Goal: Task Accomplishment & Management: Manage account settings

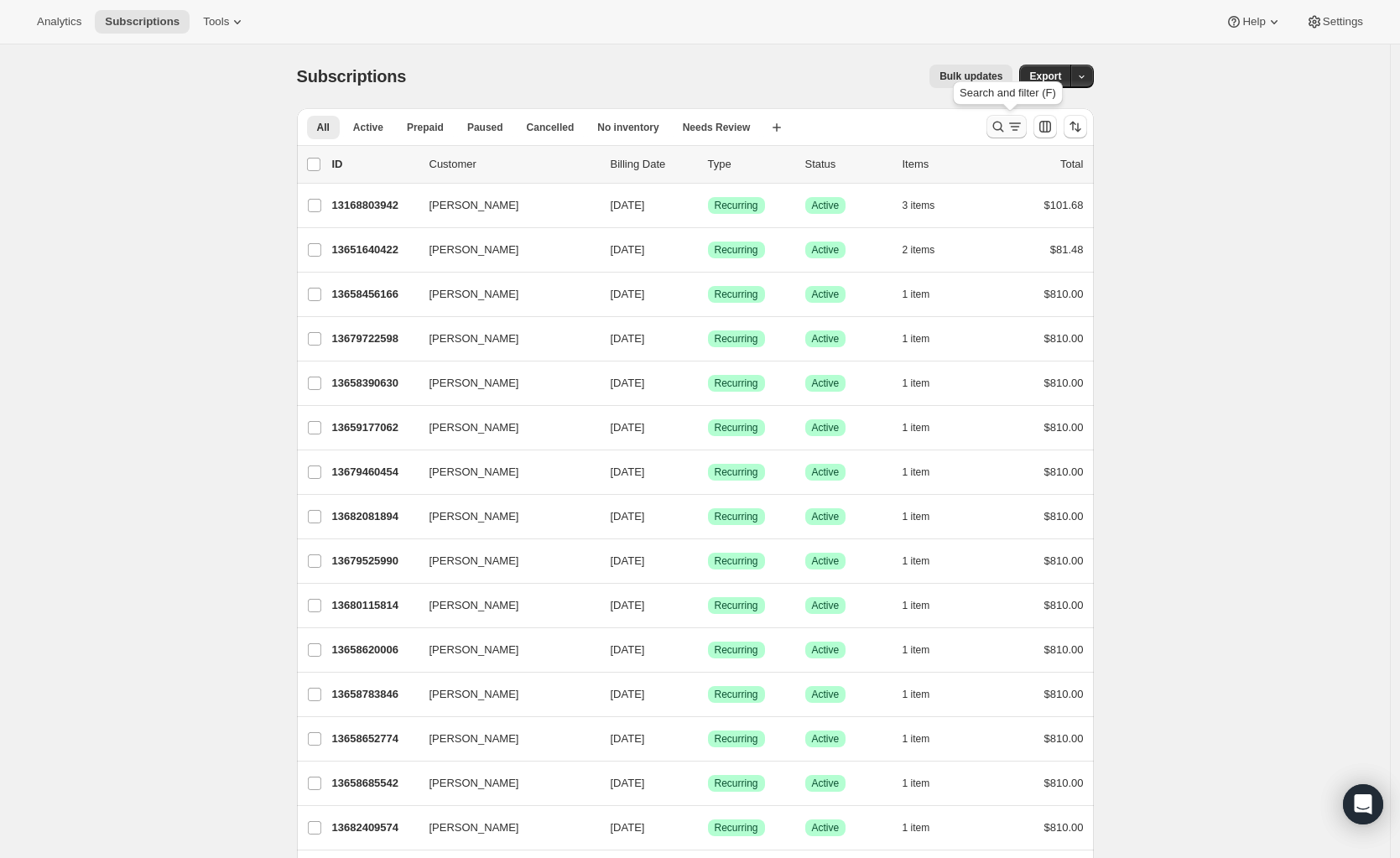
click at [1002, 127] on icon "Search and filter results" at bounding box center [998, 126] width 16 height 16
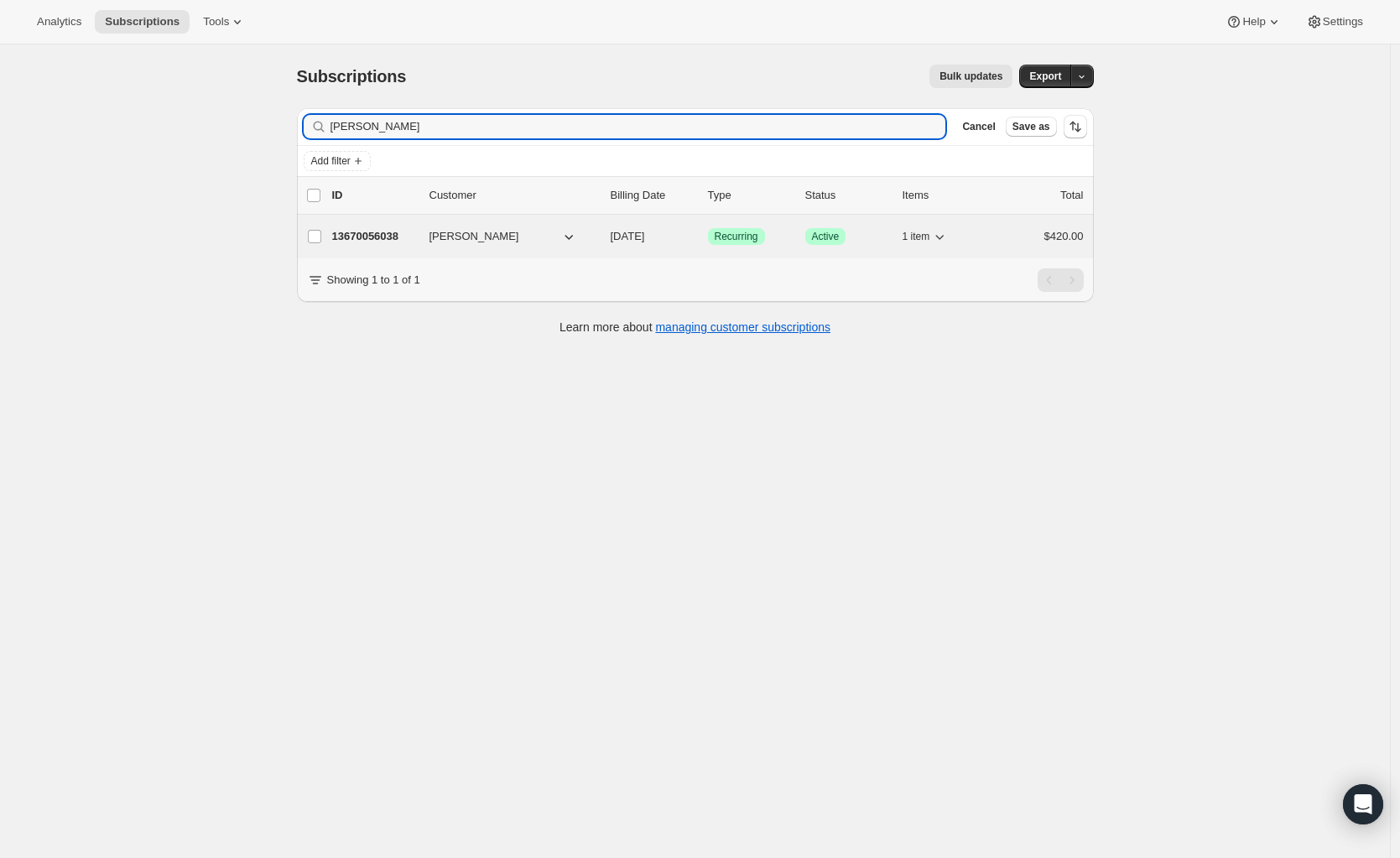
type input "[PERSON_NAME]"
click at [395, 235] on p "13670056038" at bounding box center [374, 236] width 84 height 16
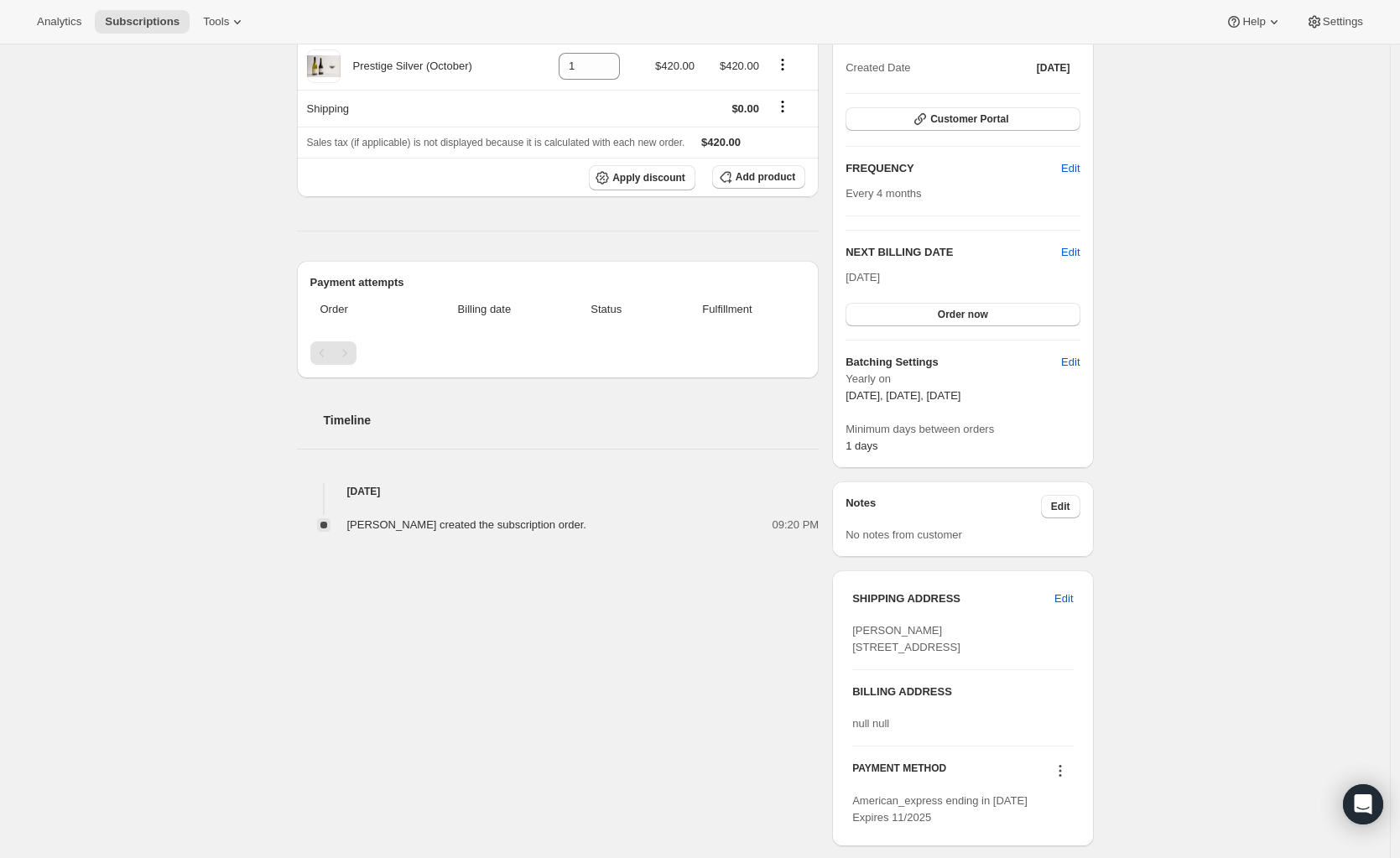
scroll to position [486, 0]
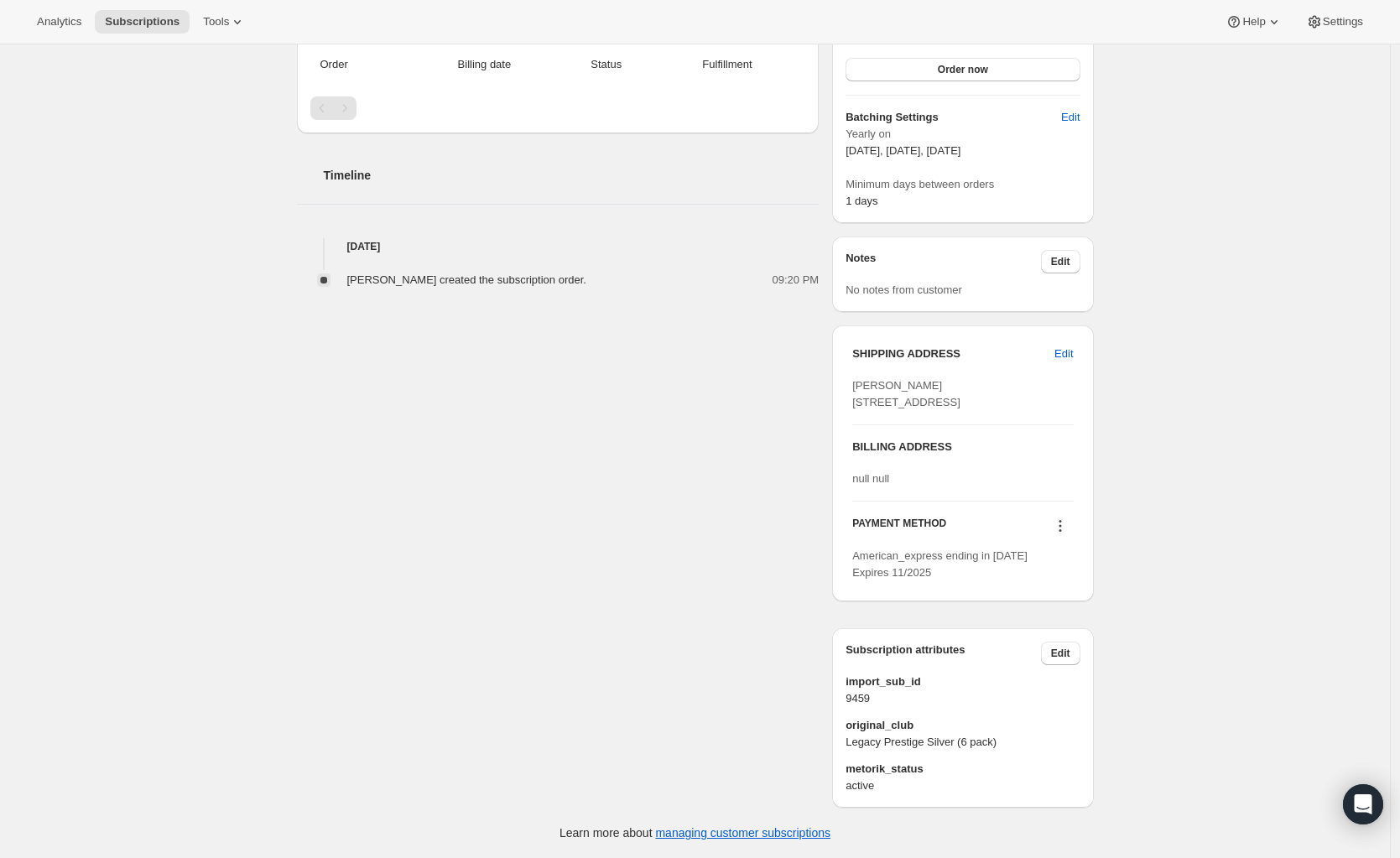
click at [1069, 526] on icon at bounding box center [1060, 526] width 16 height 16
click at [787, 533] on div "[PERSON_NAME] [PERSON_NAME][EMAIL_ADDRESS][DOMAIN_NAME] 1 subscription $840.00 …" at bounding box center [689, 232] width 811 height 1151
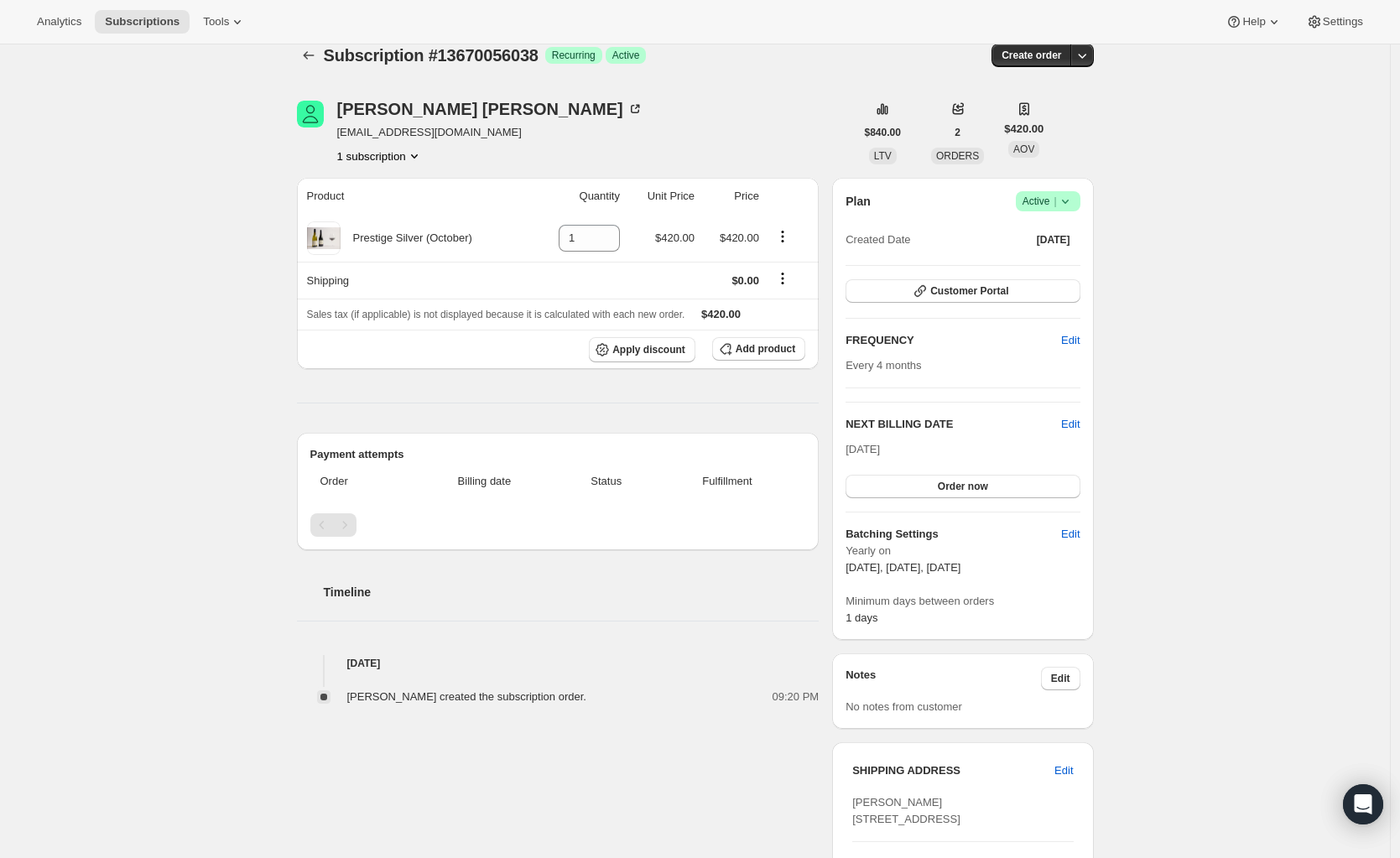
scroll to position [0, 0]
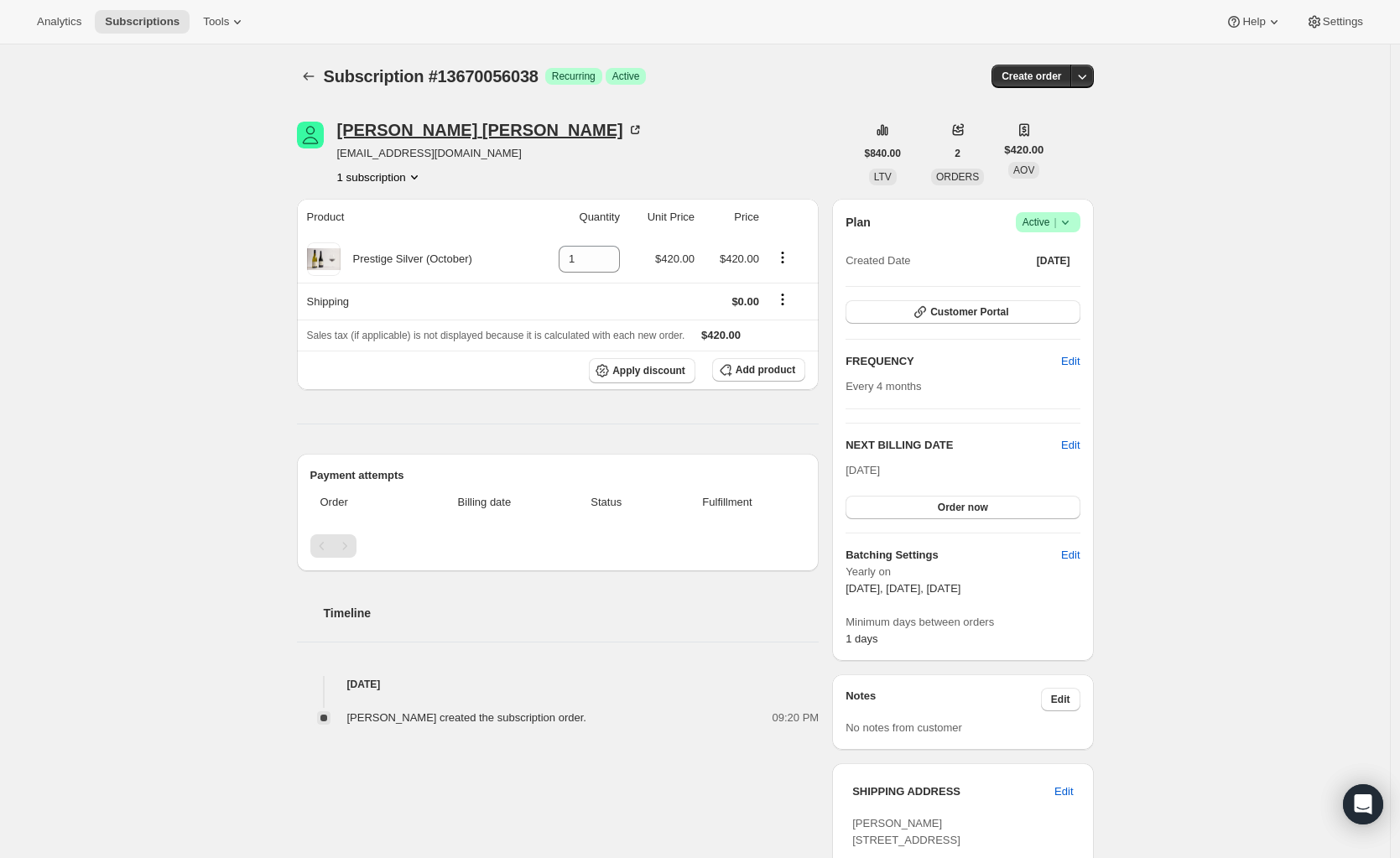
click at [413, 131] on div "[PERSON_NAME]" at bounding box center [490, 129] width 306 height 16
